Goal: Find specific page/section: Find specific page/section

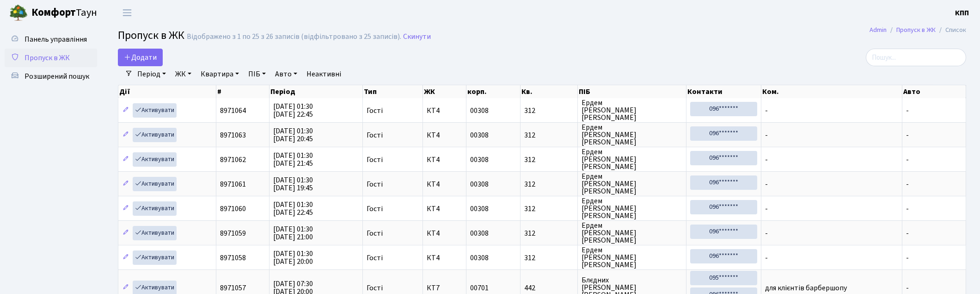
select select "25"
drag, startPoint x: 50, startPoint y: 72, endPoint x: 67, endPoint y: 72, distance: 16.6
click at [50, 72] on span "Розширений пошук" at bounding box center [57, 76] width 65 height 10
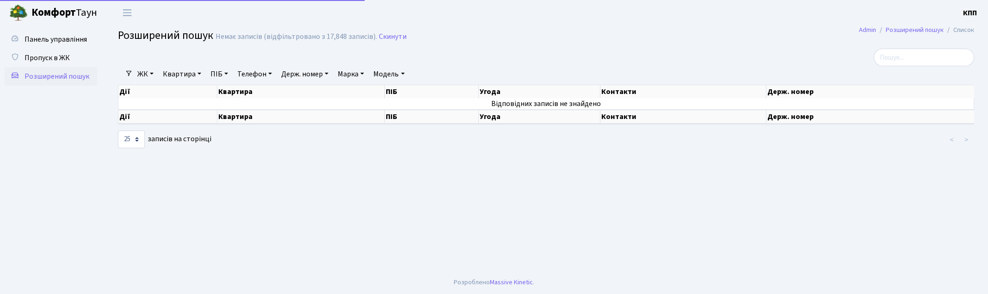
select select "25"
click at [178, 68] on link "Квартира" at bounding box center [182, 74] width 46 height 16
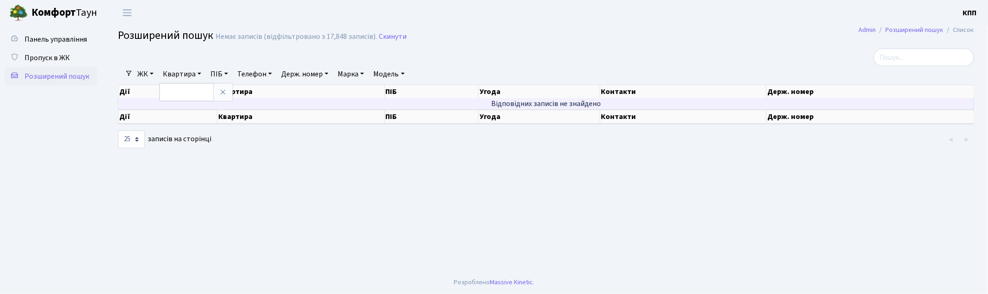
click at [195, 102] on td "Відповідних записів не знайдено" at bounding box center [545, 103] width 855 height 11
click at [187, 98] on td "Відповідних записів не знайдено" at bounding box center [545, 103] width 855 height 11
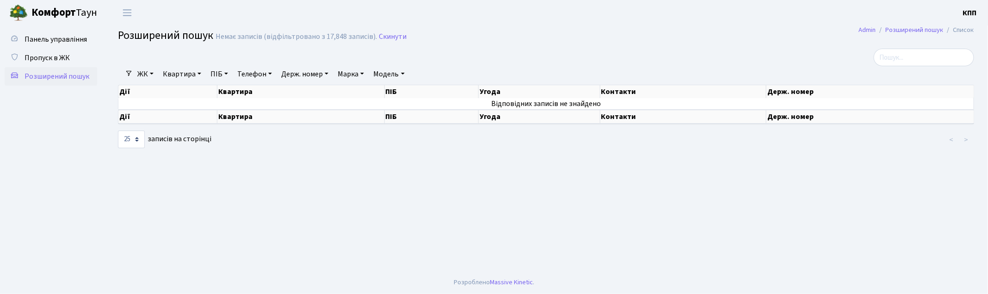
click at [183, 81] on link "Квартира" at bounding box center [182, 74] width 46 height 16
type input "10-175"
drag, startPoint x: 302, startPoint y: 75, endPoint x: 298, endPoint y: 86, distance: 12.1
click at [302, 75] on link "Держ. номер" at bounding box center [304, 74] width 55 height 16
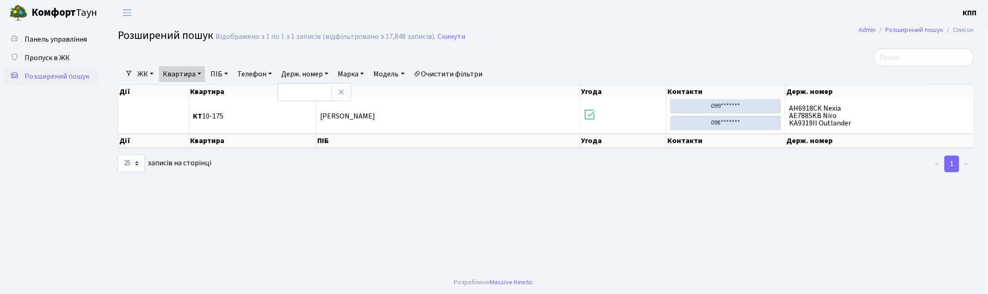
click at [46, 76] on span "Розширений пошук" at bounding box center [57, 76] width 65 height 10
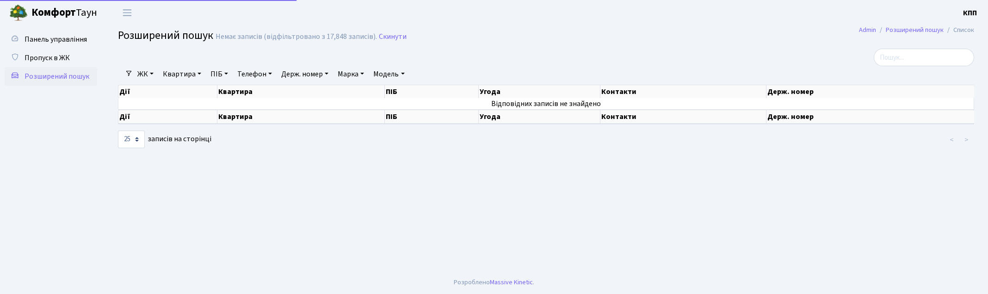
select select "25"
click at [316, 73] on link "Держ. номер" at bounding box center [304, 74] width 55 height 16
type input "3700"
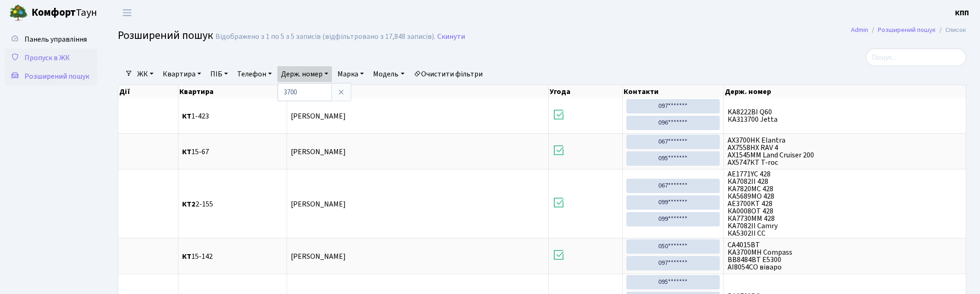
click at [58, 56] on span "Пропуск в ЖК" at bounding box center [47, 58] width 45 height 10
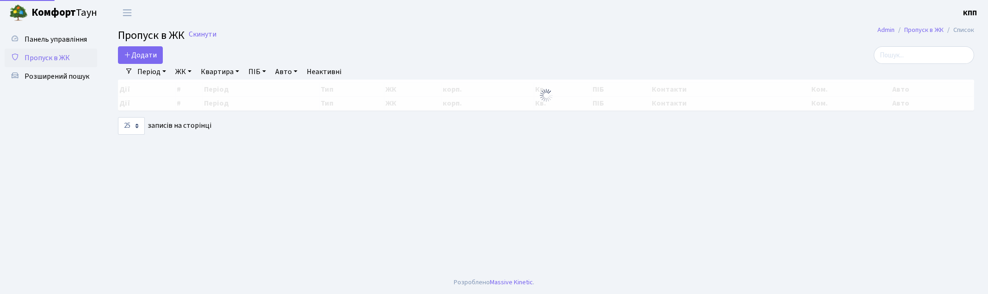
select select "25"
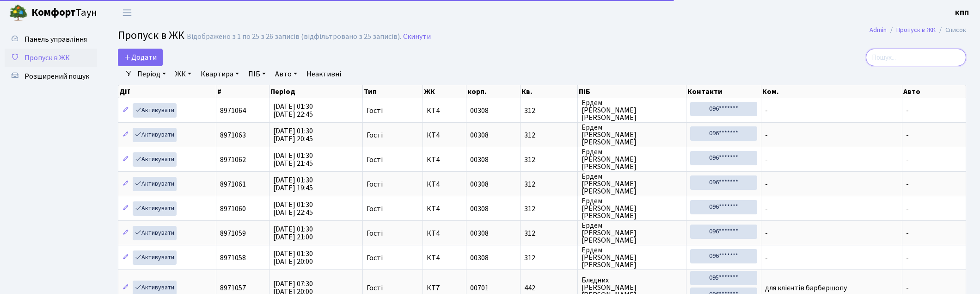
click at [926, 61] on input "search" at bounding box center [916, 58] width 100 height 18
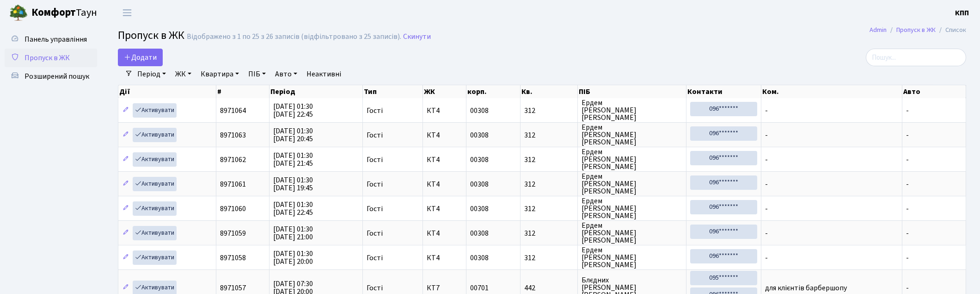
click at [48, 55] on span "Пропуск в ЖК" at bounding box center [47, 58] width 45 height 10
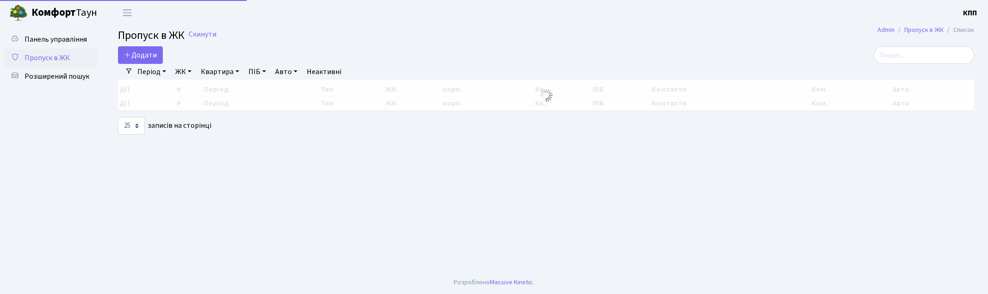
select select "25"
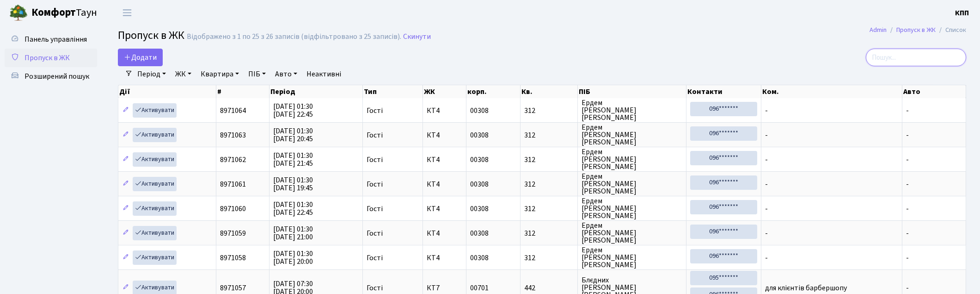
click at [936, 57] on input "search" at bounding box center [916, 58] width 100 height 18
click at [904, 58] on input "search" at bounding box center [916, 58] width 100 height 18
select select "25"
click at [915, 60] on input "search" at bounding box center [916, 58] width 100 height 18
